Goal: Task Accomplishment & Management: Manage account settings

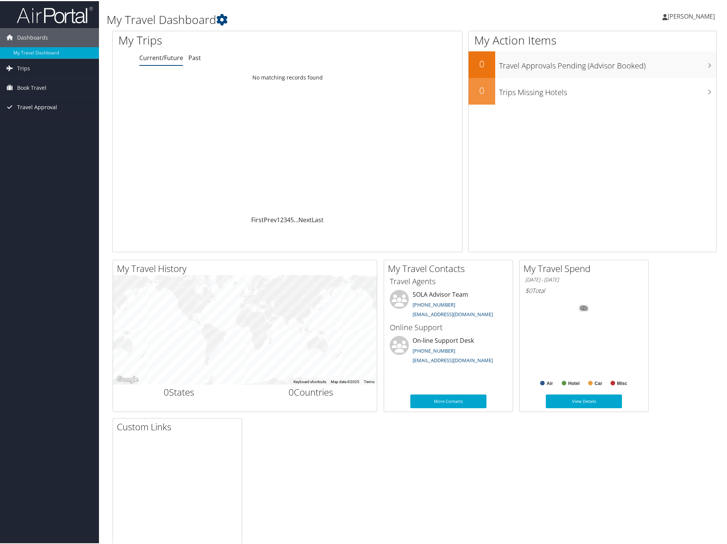
click at [41, 103] on span "Travel Approval" at bounding box center [37, 106] width 40 height 19
click at [31, 156] on link "Approvals (Beta)" at bounding box center [49, 155] width 99 height 11
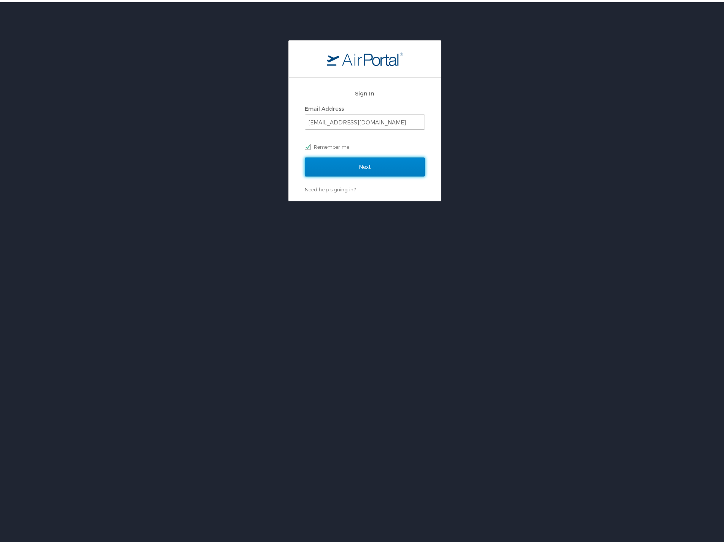
click at [336, 165] on input "Next" at bounding box center [365, 164] width 120 height 19
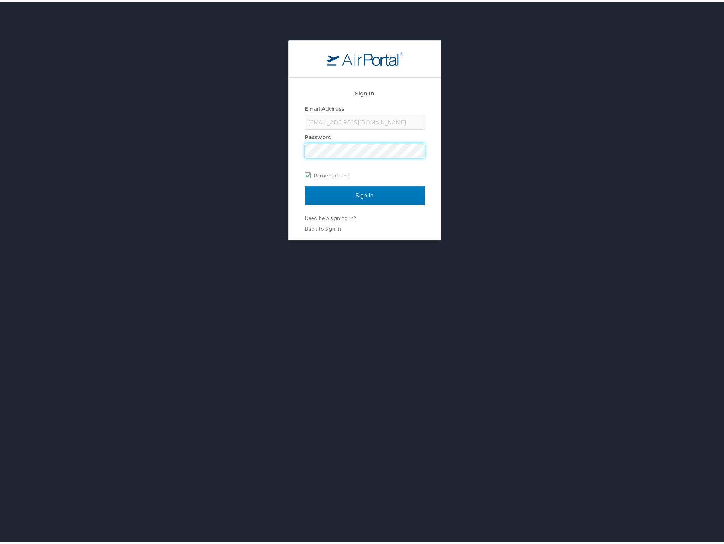
click at [305, 184] on input "Sign In" at bounding box center [365, 193] width 120 height 19
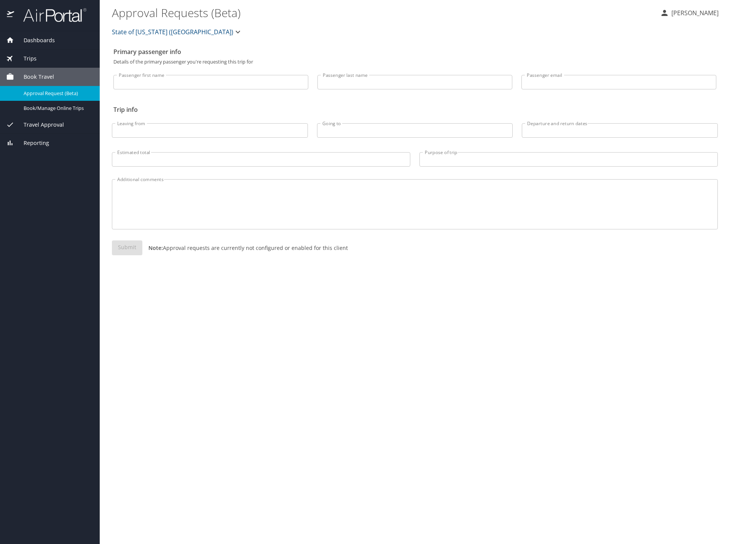
select select "US"
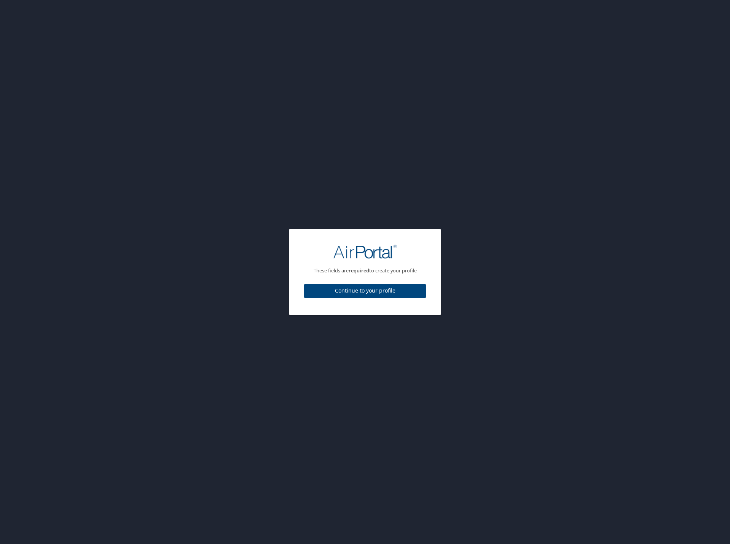
click at [341, 290] on span "Continue to your profile" at bounding box center [365, 291] width 110 height 10
select select "US"
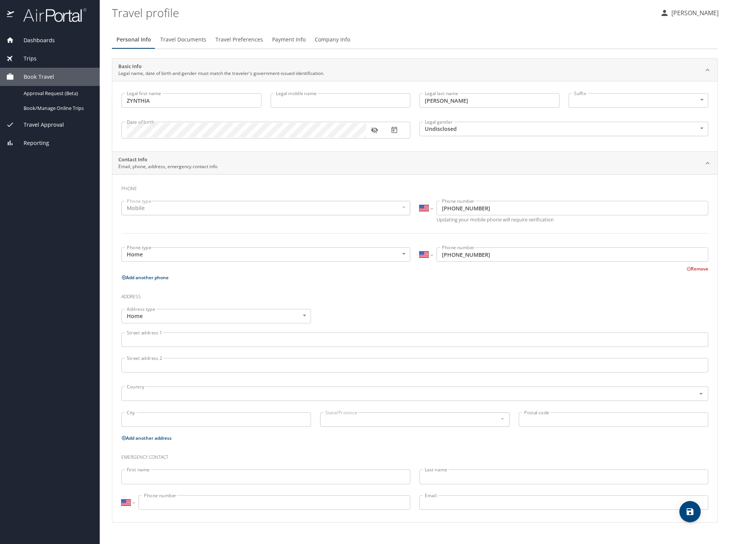
click at [38, 123] on span "Travel Approval" at bounding box center [39, 125] width 50 height 8
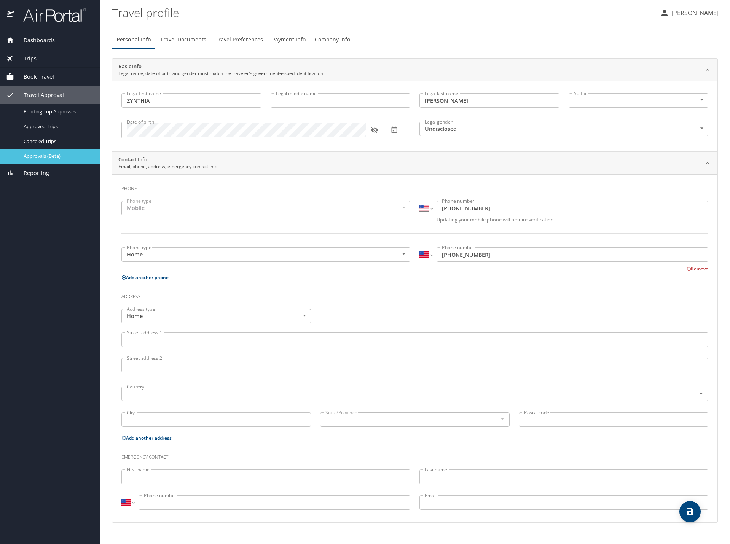
click at [40, 154] on span "Approvals (Beta)" at bounding box center [57, 156] width 67 height 7
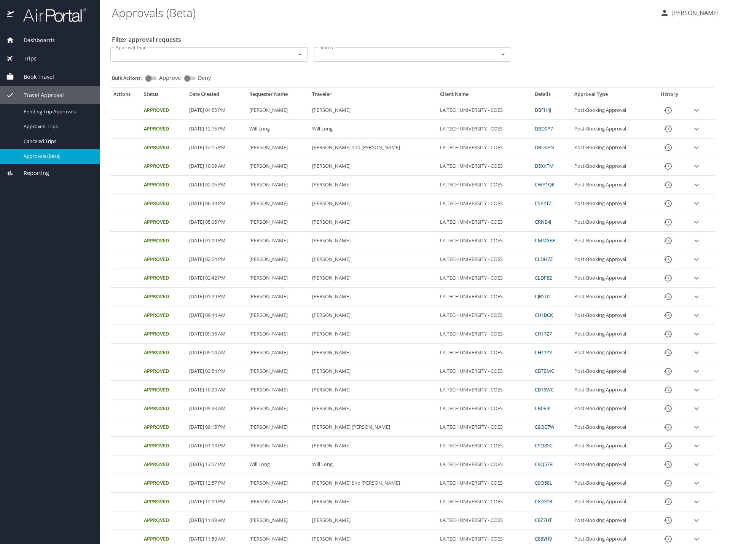
scroll to position [46, 0]
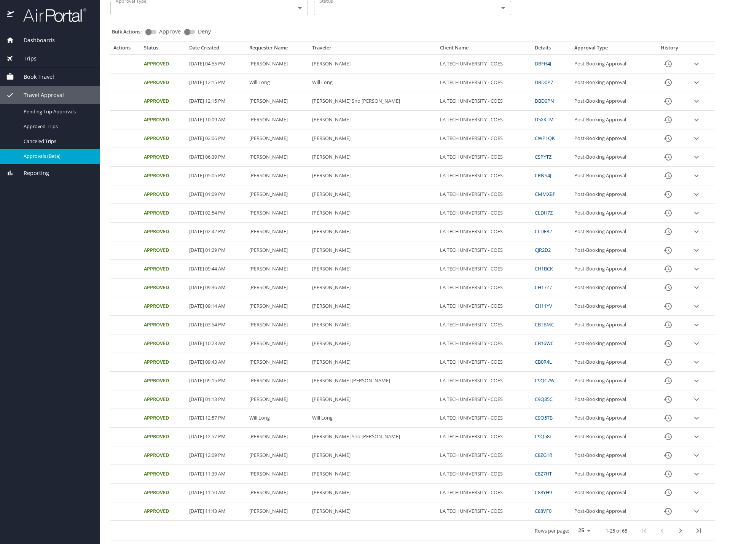
click at [577, 533] on select "25 50 100" at bounding box center [582, 530] width 21 height 11
select select "100"
click at [572, 525] on select "25 50 100" at bounding box center [582, 530] width 21 height 11
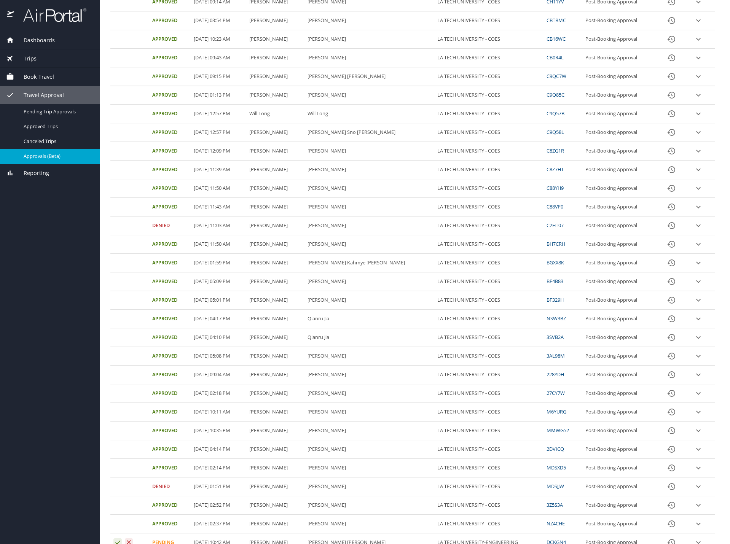
scroll to position [617, 0]
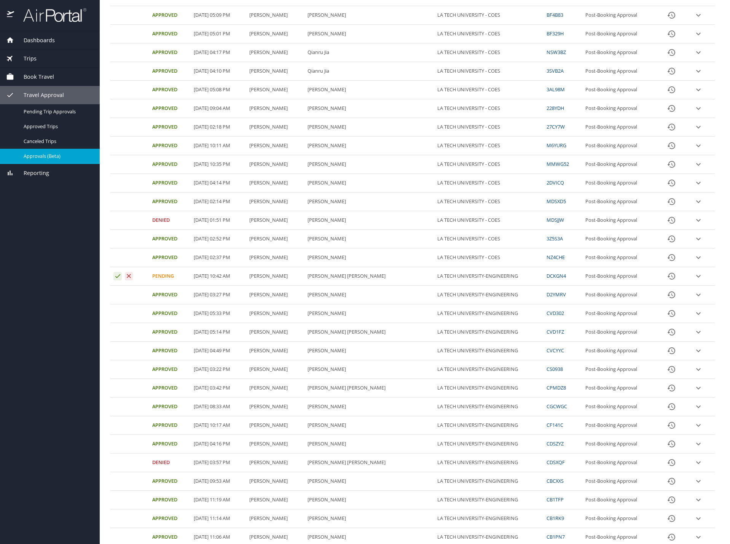
click at [697, 275] on button "expand row" at bounding box center [697, 275] width 11 height 11
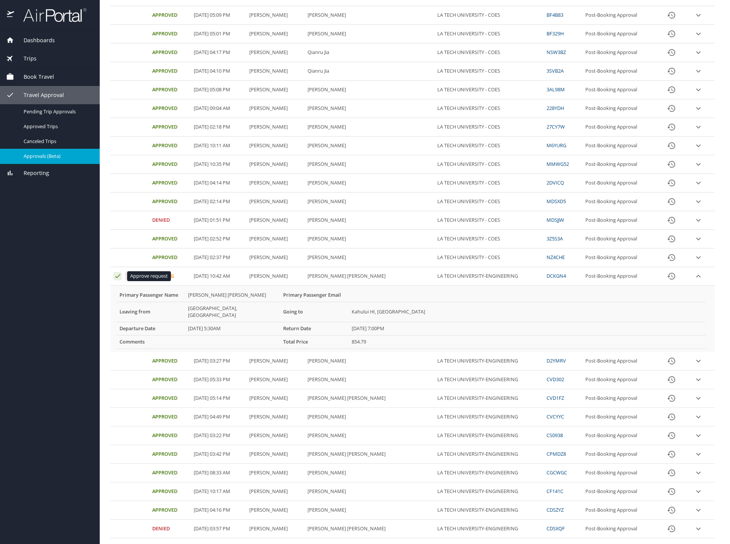
click at [120, 274] on icon "Approval table" at bounding box center [117, 276] width 5 height 4
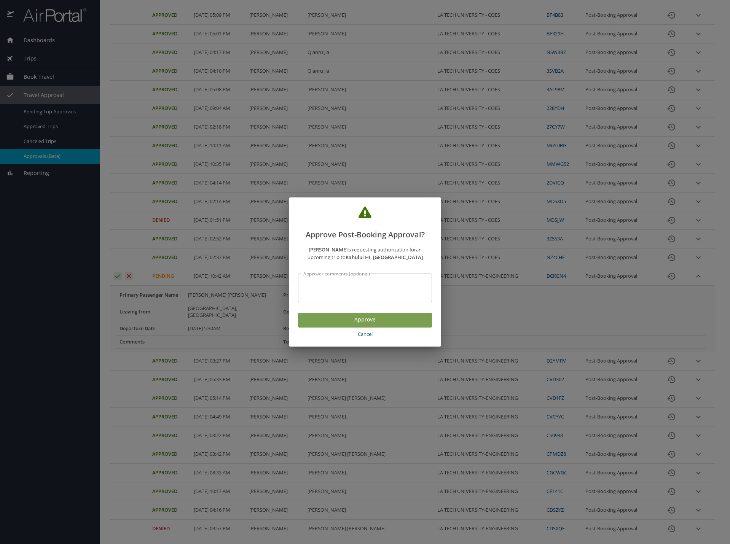
click at [389, 324] on span "Approve" at bounding box center [365, 320] width 122 height 10
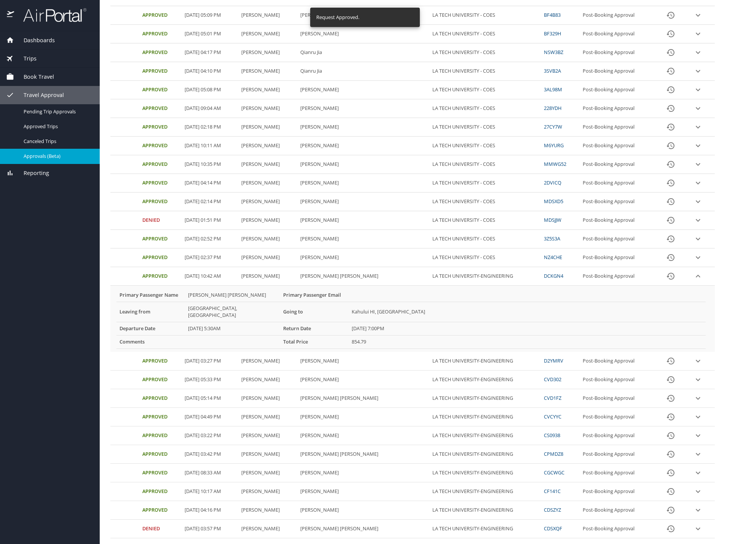
click at [693, 279] on icon "expand row" at bounding box center [697, 276] width 9 height 9
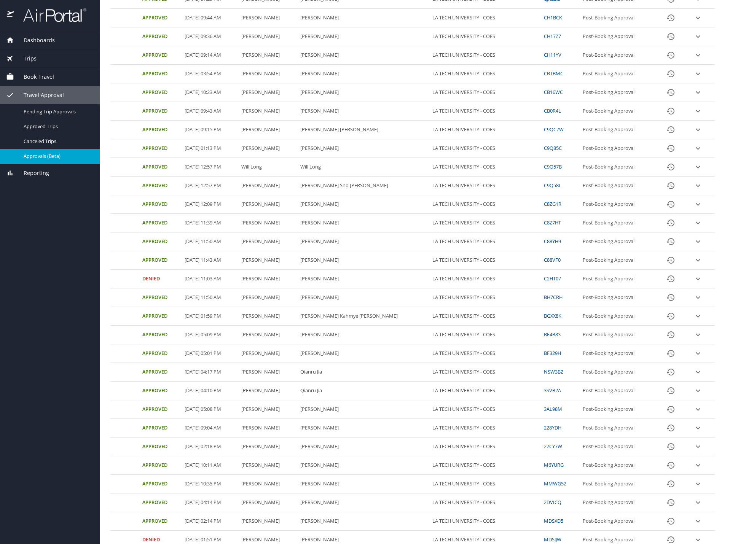
scroll to position [0, 0]
